Goal: Task Accomplishment & Management: Manage account settings

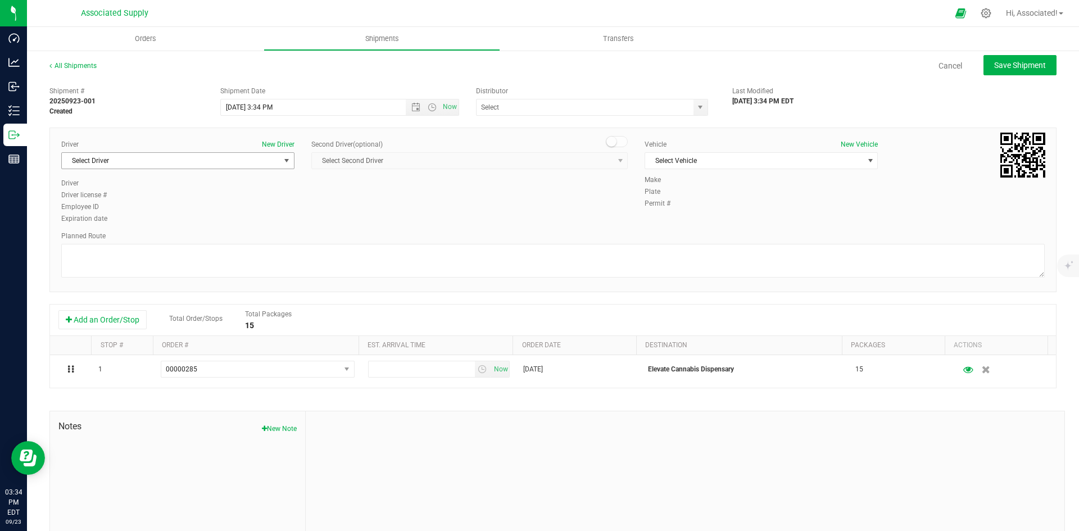
click at [282, 160] on span "select" at bounding box center [286, 160] width 9 height 9
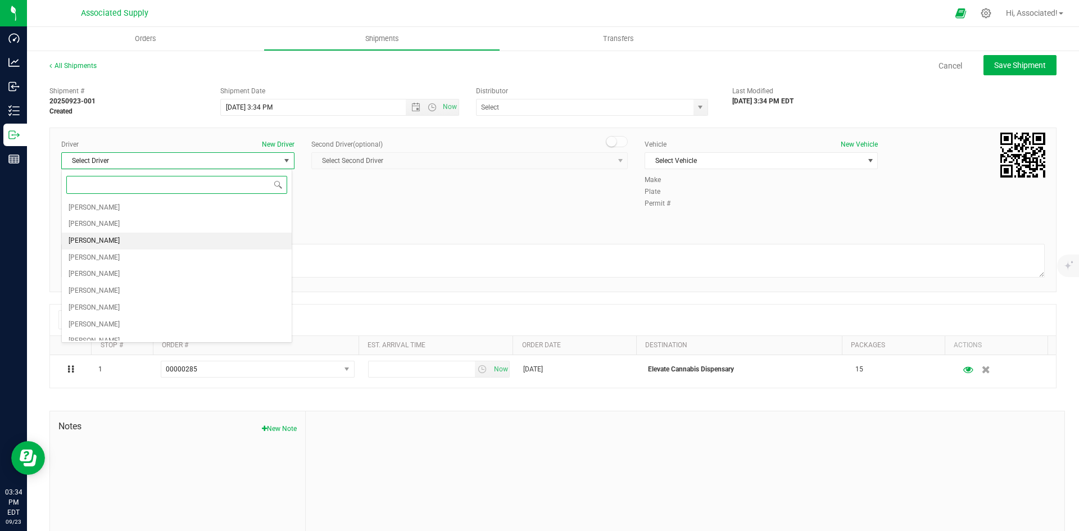
click at [140, 239] on li "[PERSON_NAME]" at bounding box center [177, 241] width 230 height 17
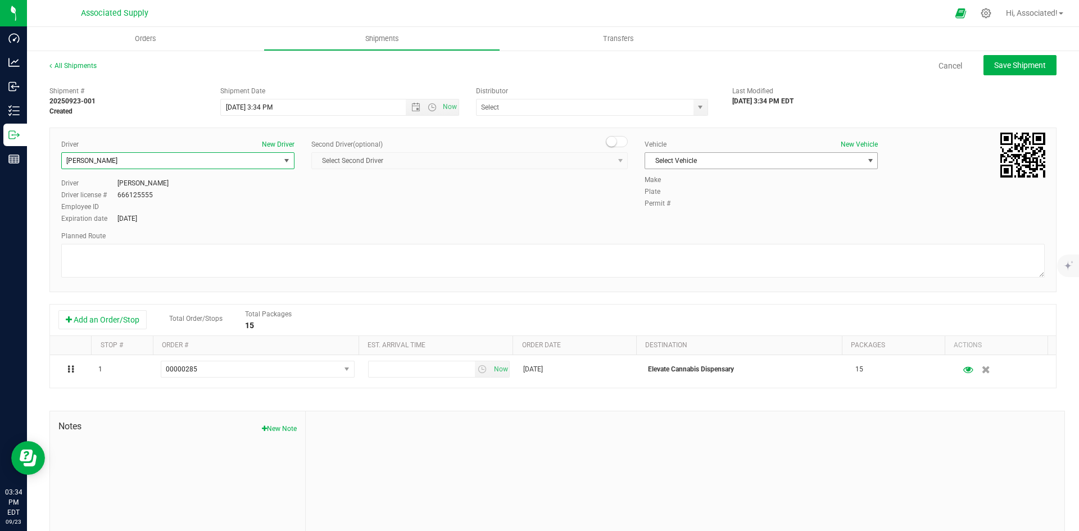
click at [728, 159] on span "Select Vehicle" at bounding box center [754, 161] width 218 height 16
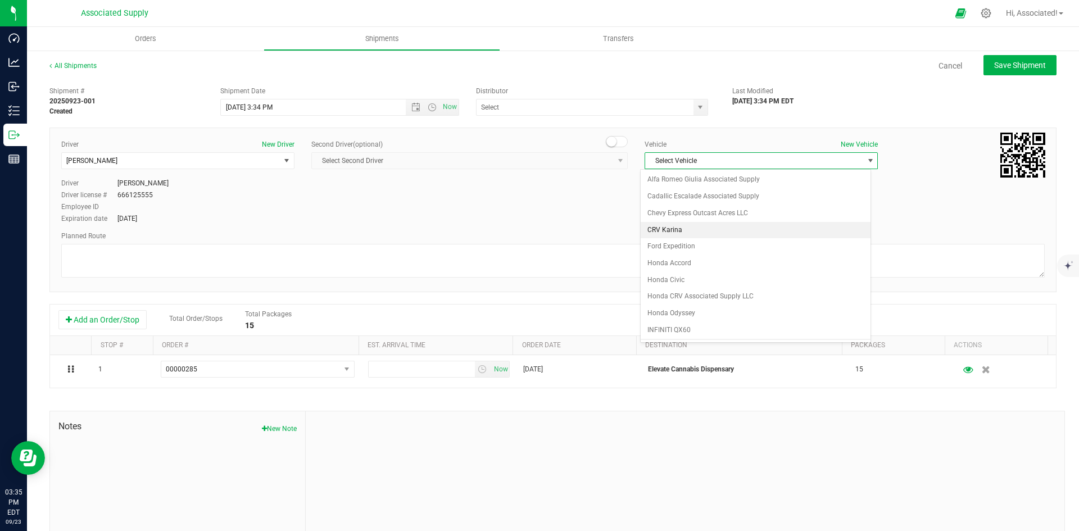
scroll to position [115, 0]
click at [670, 252] on li "Jeep" at bounding box center [756, 248] width 230 height 17
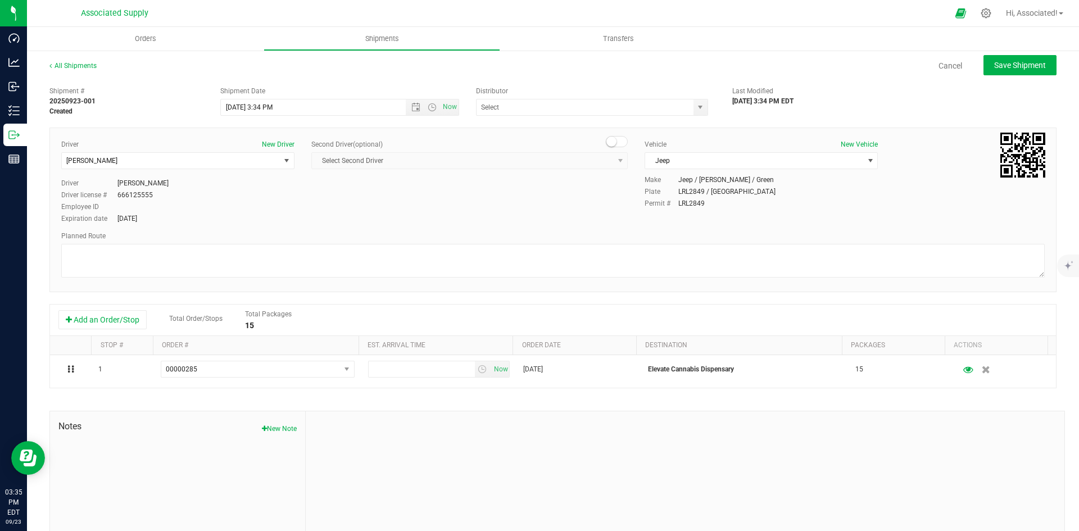
click at [540, 204] on div "Driver New Driver [PERSON_NAME] Select Driver [PERSON_NAME] [PERSON_NAME] [PERS…" at bounding box center [553, 182] width 1000 height 86
click at [696, 106] on span "select" at bounding box center [700, 107] width 9 height 9
click at [517, 126] on li "Associated Supply" at bounding box center [587, 126] width 229 height 17
type input "Associated Supply"
click at [469, 175] on div "Second Driver (optional) Select Second Driver Select Second Driver [PERSON_NAME…" at bounding box center [469, 158] width 316 height 39
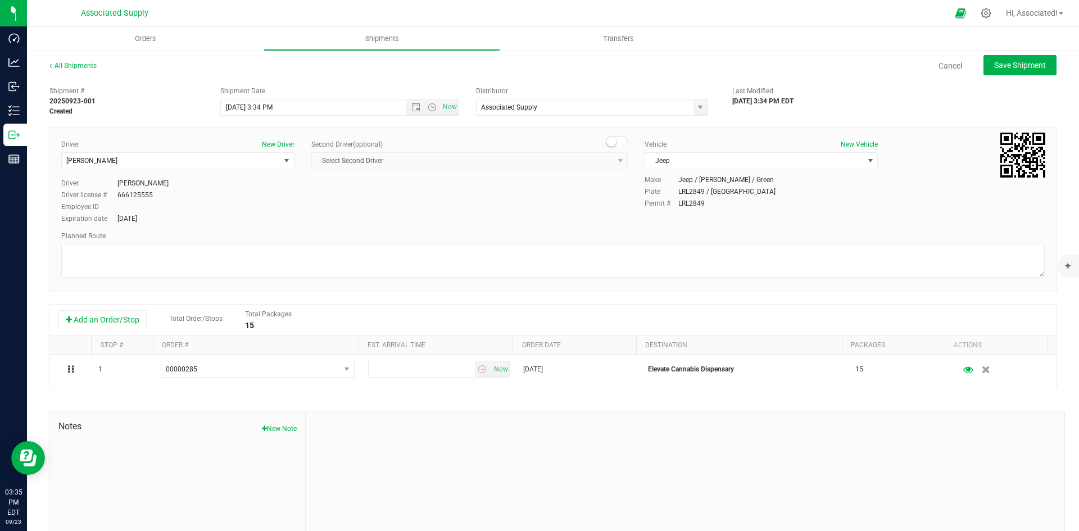
scroll to position [43, 0]
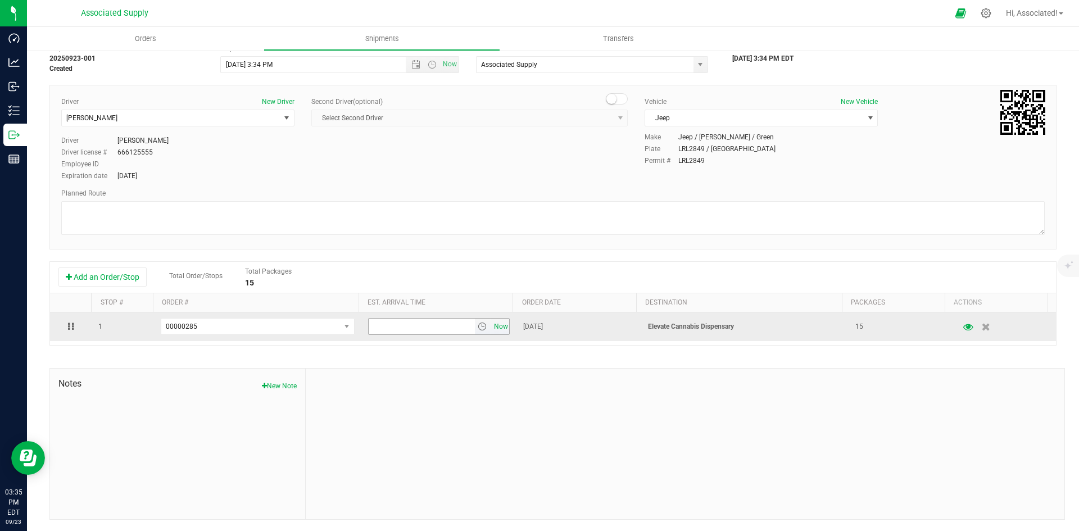
click at [491, 328] on span "Now" at bounding box center [500, 327] width 19 height 16
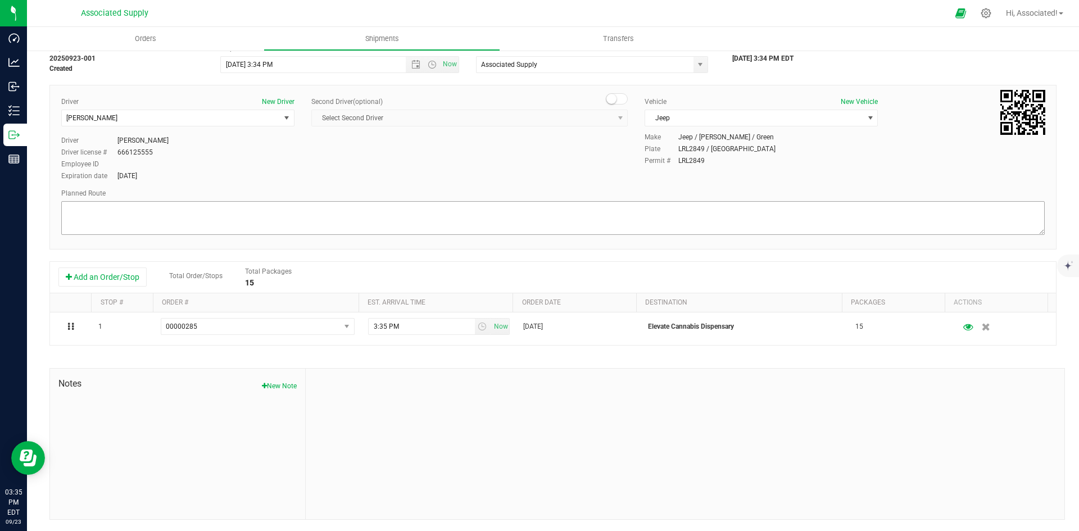
scroll to position [0, 0]
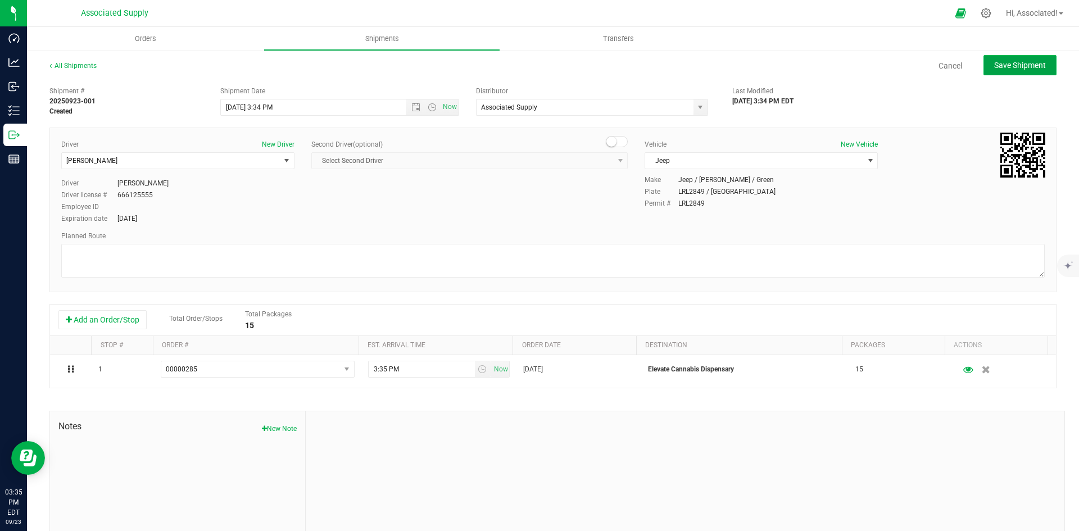
click at [1003, 68] on span "Save Shipment" at bounding box center [1020, 65] width 52 height 9
type input "[DATE] 7:34 PM"
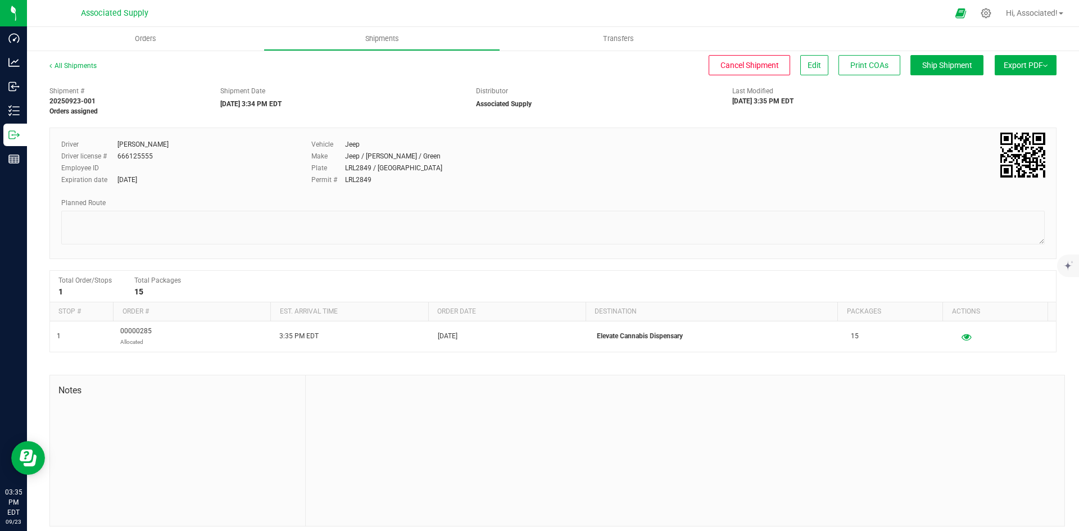
click at [1027, 67] on span "Export PDF" at bounding box center [1026, 65] width 44 height 9
click at [980, 114] on li "Manifest by Lot" at bounding box center [1023, 106] width 114 height 17
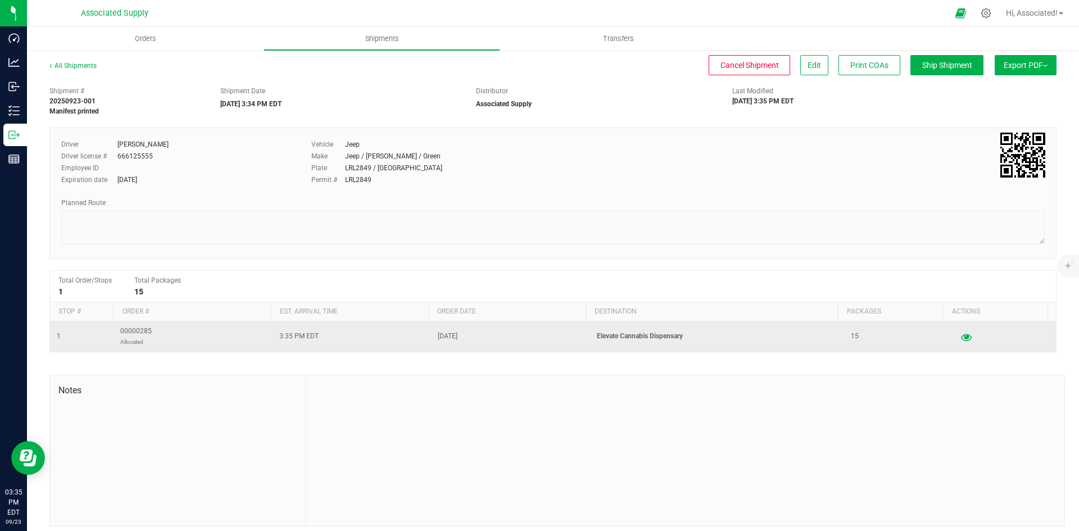
click at [961, 334] on icon "button" at bounding box center [966, 337] width 11 height 8
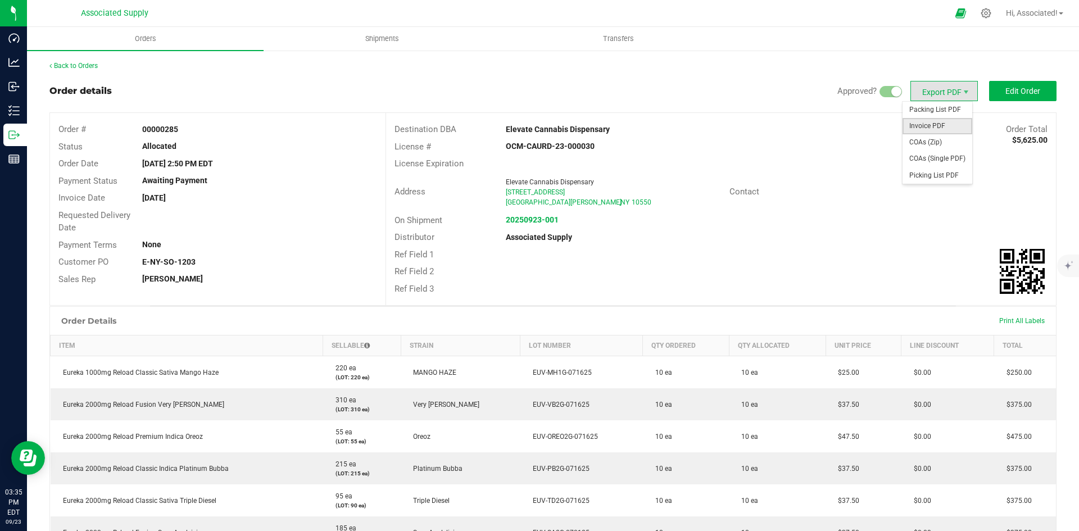
click at [936, 123] on span "Invoice PDF" at bounding box center [938, 126] width 70 height 16
